Goal: Information Seeking & Learning: Check status

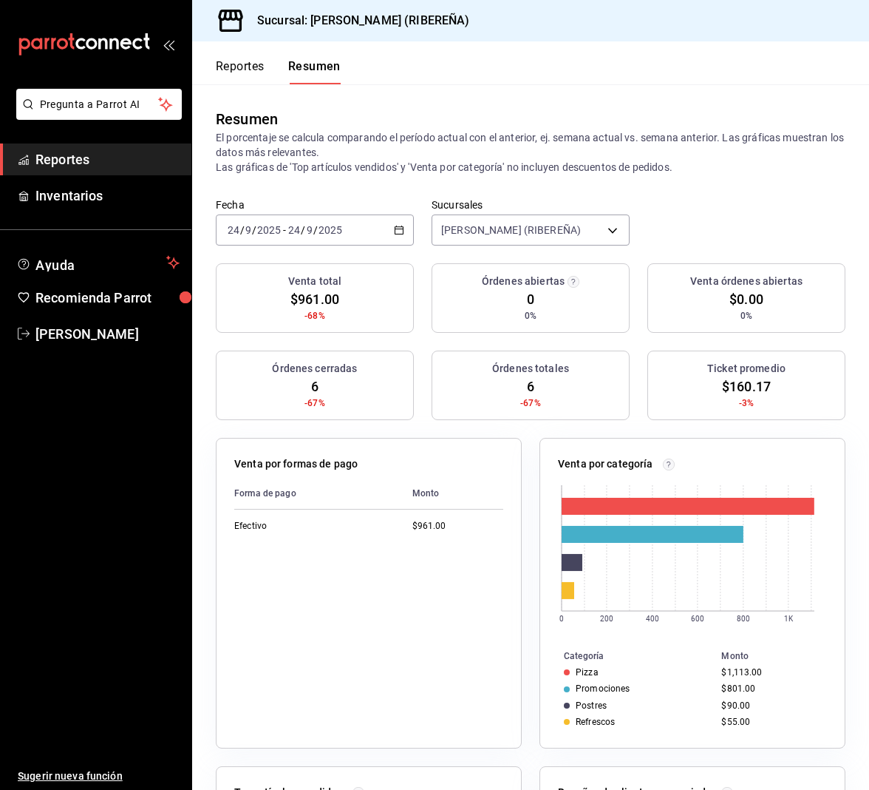
click at [229, 66] on button "Reportes" at bounding box center [240, 71] width 49 height 25
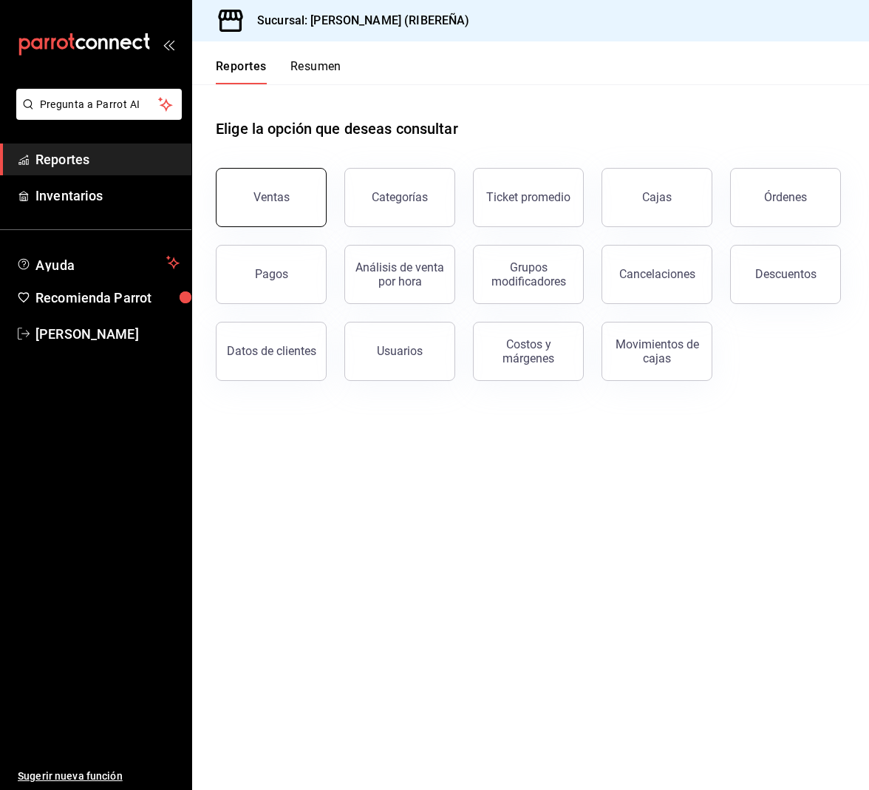
click at [287, 186] on button "Ventas" at bounding box center [271, 197] width 111 height 59
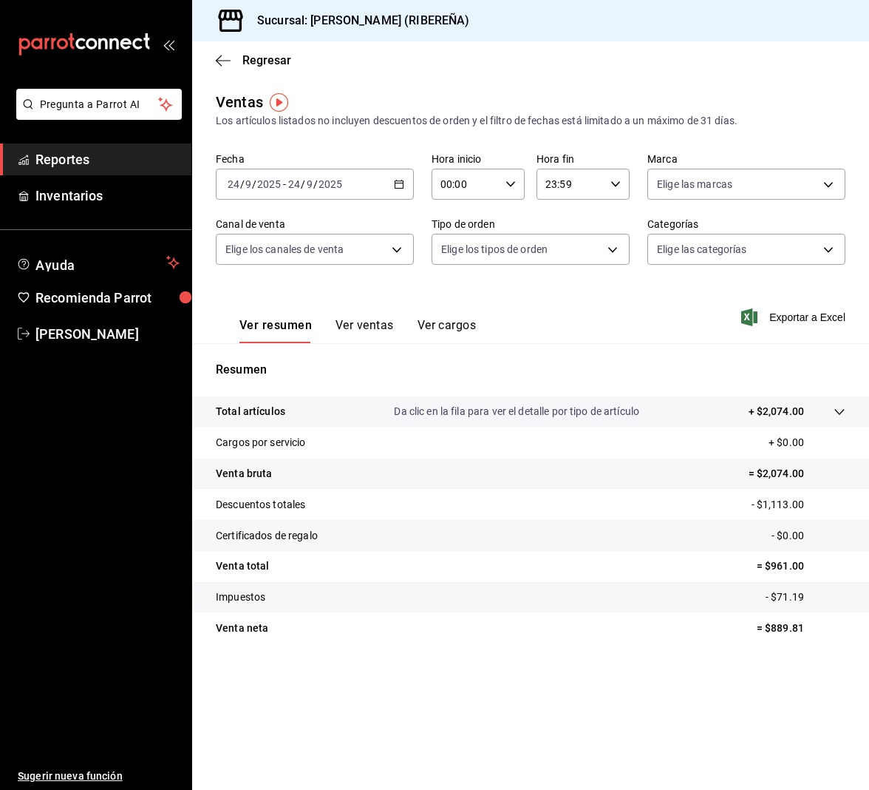
click at [376, 328] on button "Ver ventas" at bounding box center [365, 330] width 58 height 25
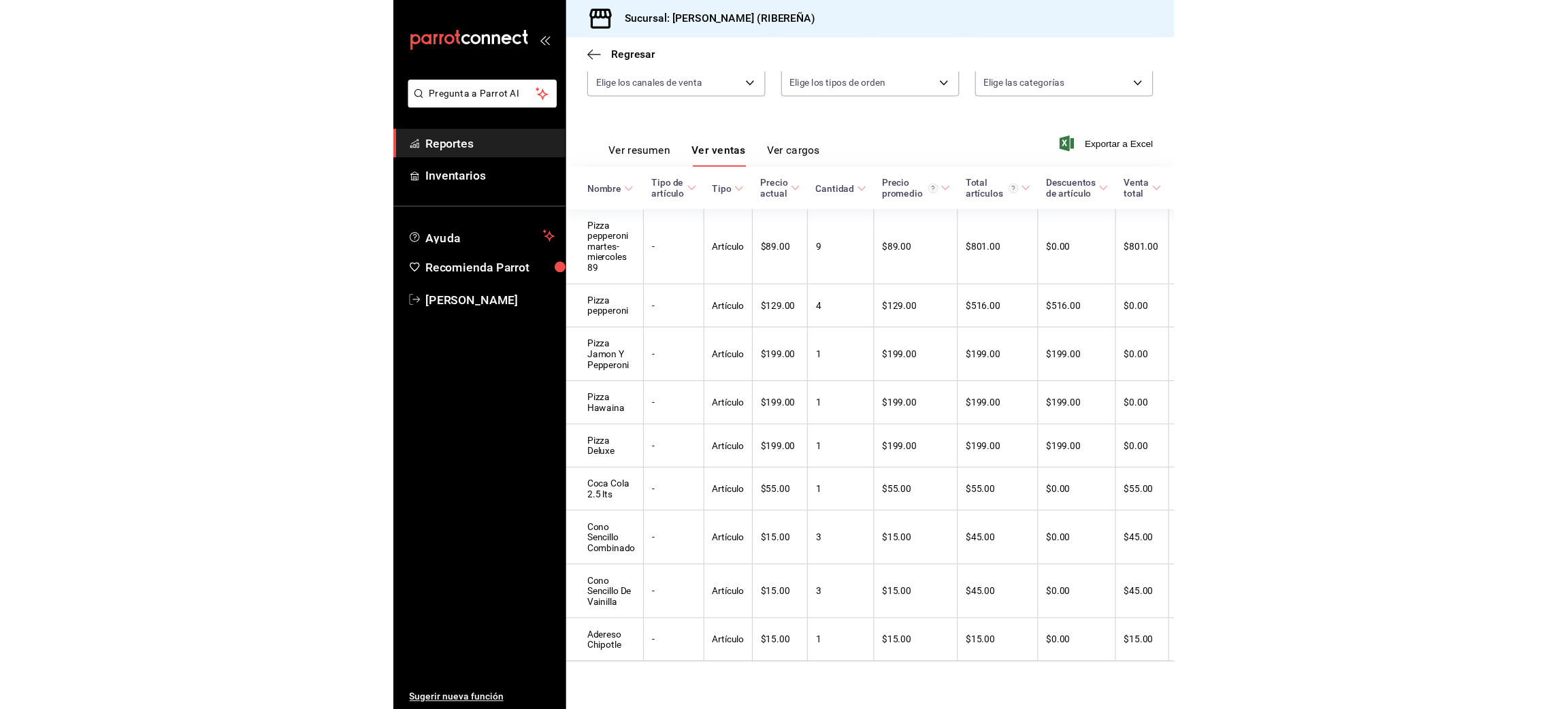
scroll to position [176, 0]
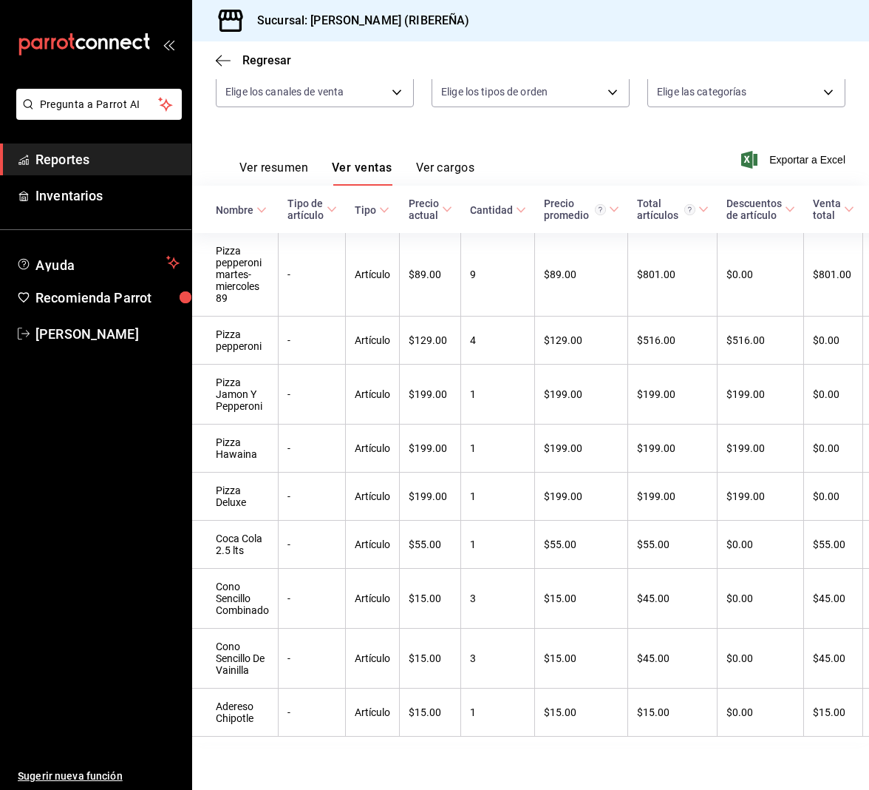
click at [529, 82] on div "Fecha [DATE] [DATE] - [DATE] [DATE] Hora inicio 00:00 Hora inicio Hora fin 23:5…" at bounding box center [531, 60] width 630 height 130
click at [223, 56] on icon "button" at bounding box center [223, 60] width 15 height 13
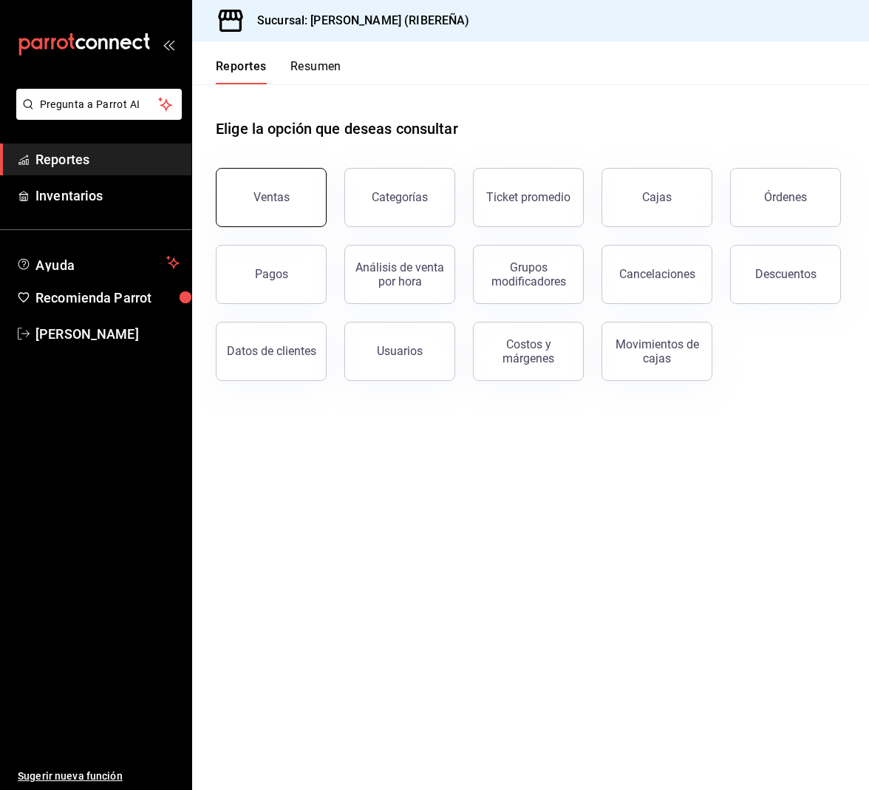
click at [276, 210] on button "Ventas" at bounding box center [271, 197] width 111 height 59
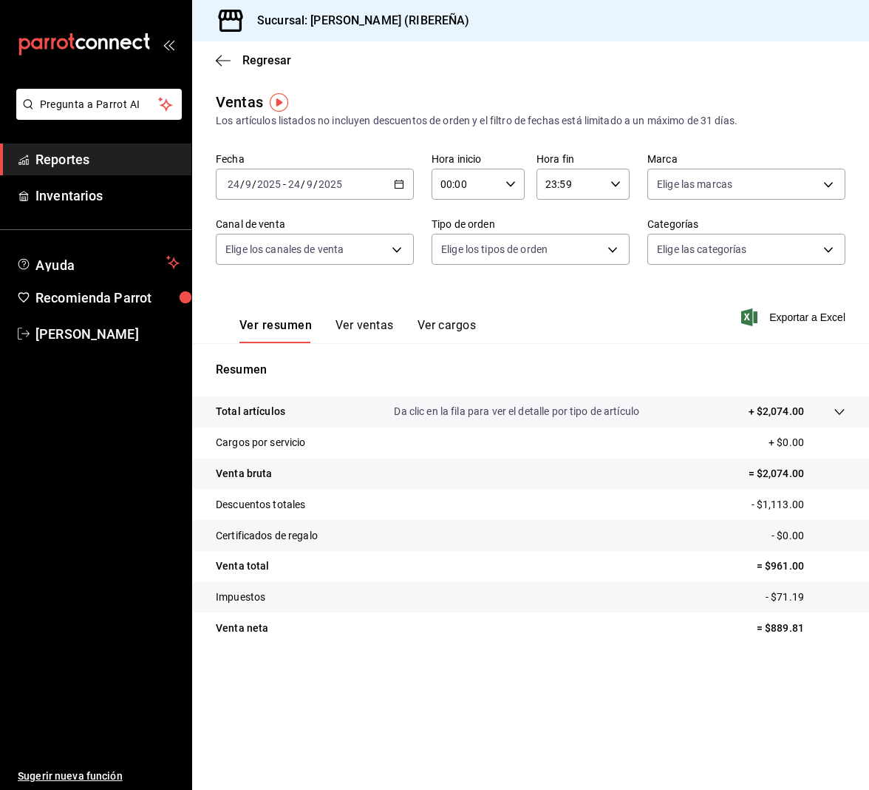
click at [427, 291] on div "Ver resumen Ver ventas Ver cargos Exportar a Excel" at bounding box center [530, 312] width 677 height 61
click at [225, 58] on icon "button" at bounding box center [223, 60] width 15 height 13
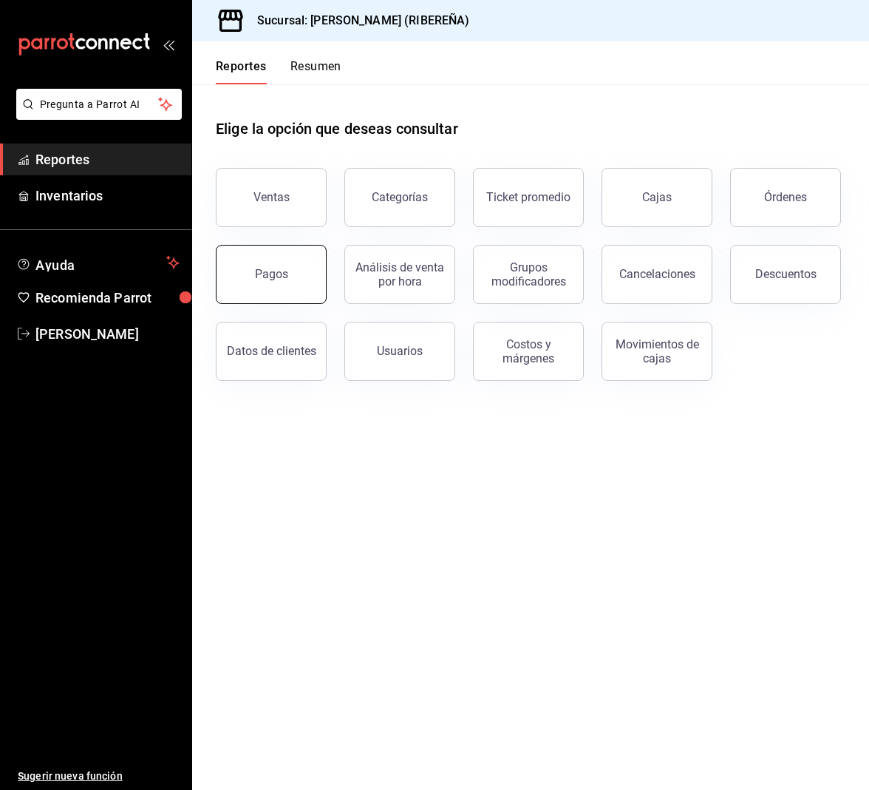
click at [281, 281] on button "Pagos" at bounding box center [271, 274] width 111 height 59
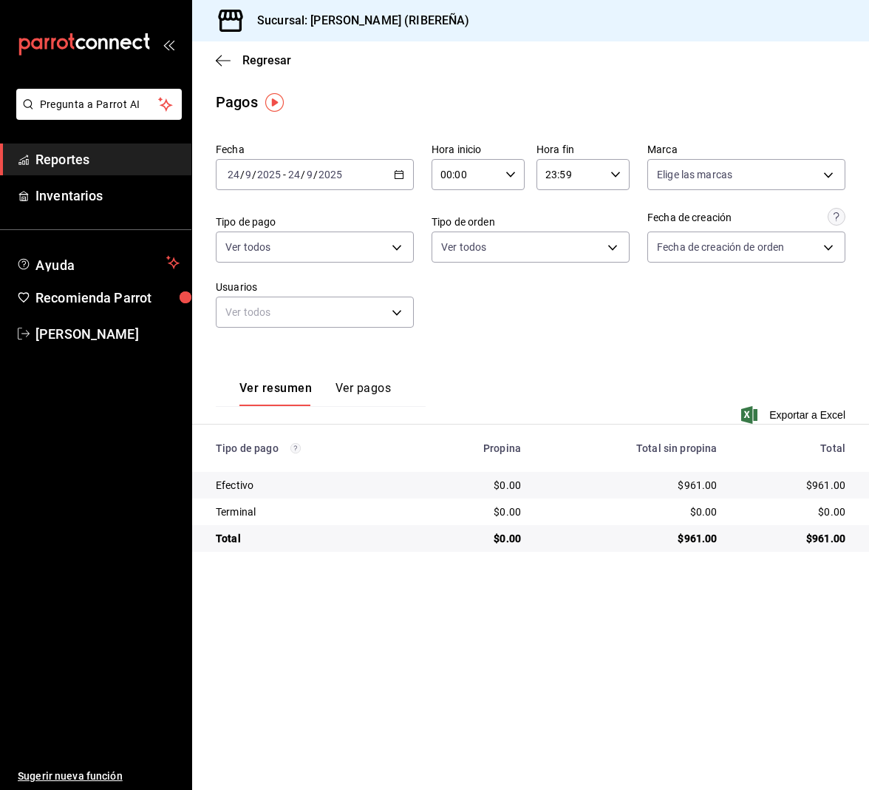
click at [212, 66] on div "Regresar" at bounding box center [530, 60] width 677 height 38
click at [223, 62] on icon "button" at bounding box center [223, 60] width 15 height 13
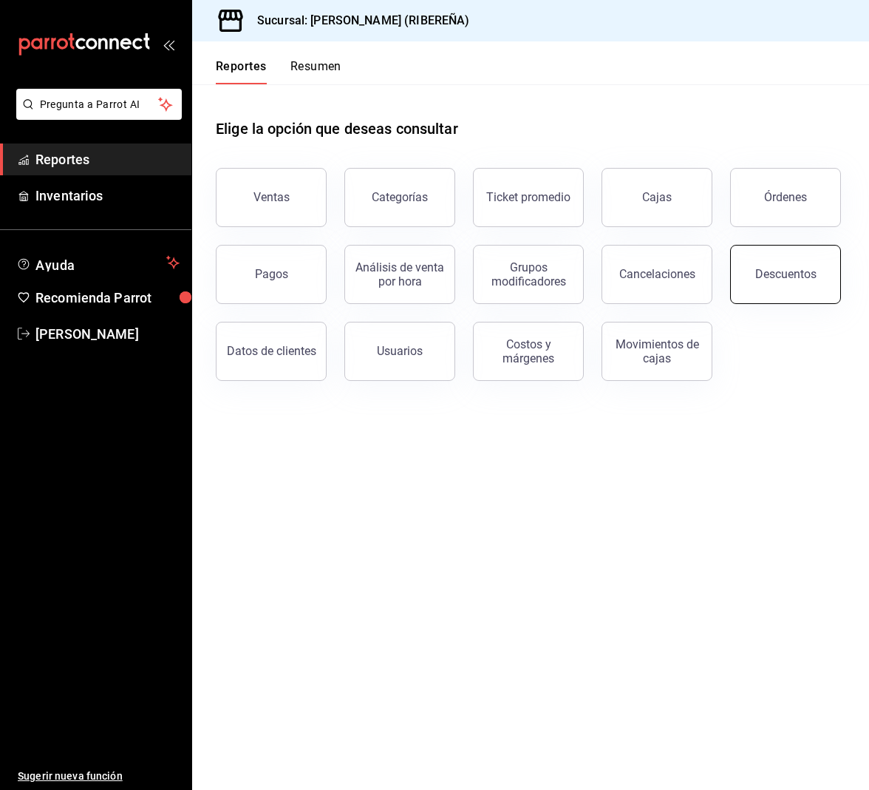
click at [755, 291] on button "Descuentos" at bounding box center [785, 274] width 111 height 59
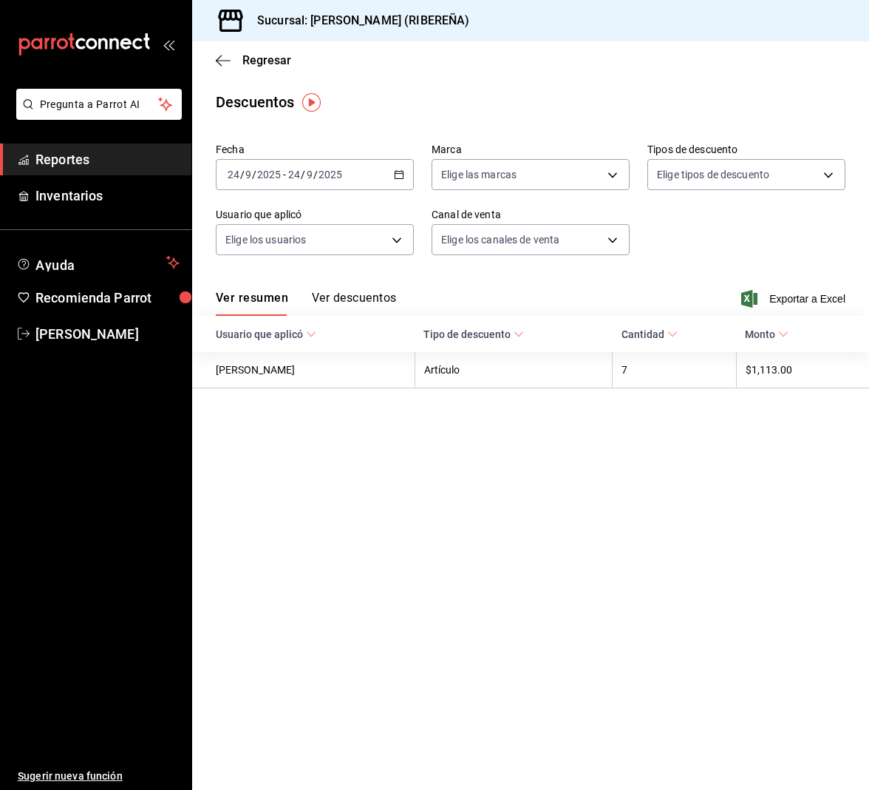
click at [350, 296] on button "Ver descuentos" at bounding box center [354, 303] width 84 height 25
